Goal: Task Accomplishment & Management: Manage account settings

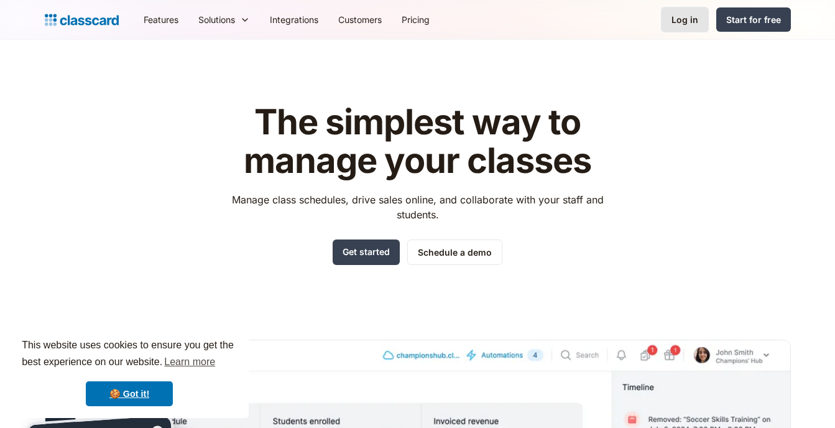
click at [692, 25] on div "Log in" at bounding box center [684, 19] width 27 height 13
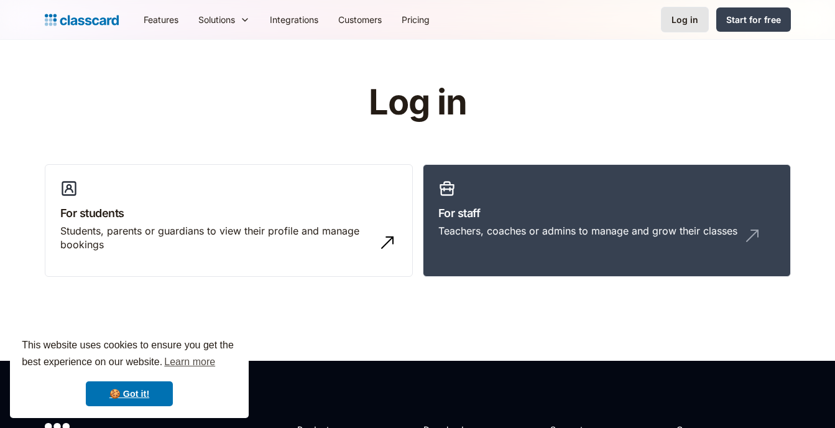
click at [679, 22] on div "Log in" at bounding box center [684, 19] width 27 height 13
click at [127, 380] on div "This website uses cookies to ensure you get the best experience on our website.…" at bounding box center [129, 372] width 239 height 92
click at [129, 395] on link "🍪 Got it!" at bounding box center [129, 393] width 87 height 25
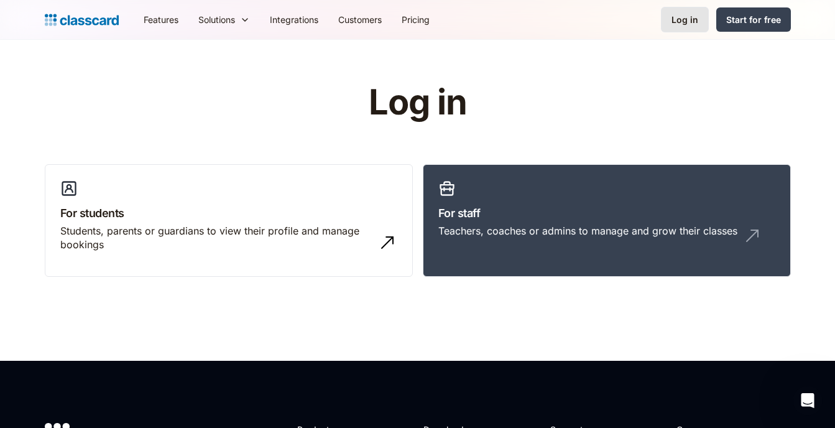
click at [682, 23] on div "Log in" at bounding box center [684, 19] width 27 height 13
click at [556, 196] on link "For staff Teachers, coaches or admins to manage and grow their classes" at bounding box center [607, 220] width 368 height 113
